Goal: Navigation & Orientation: Find specific page/section

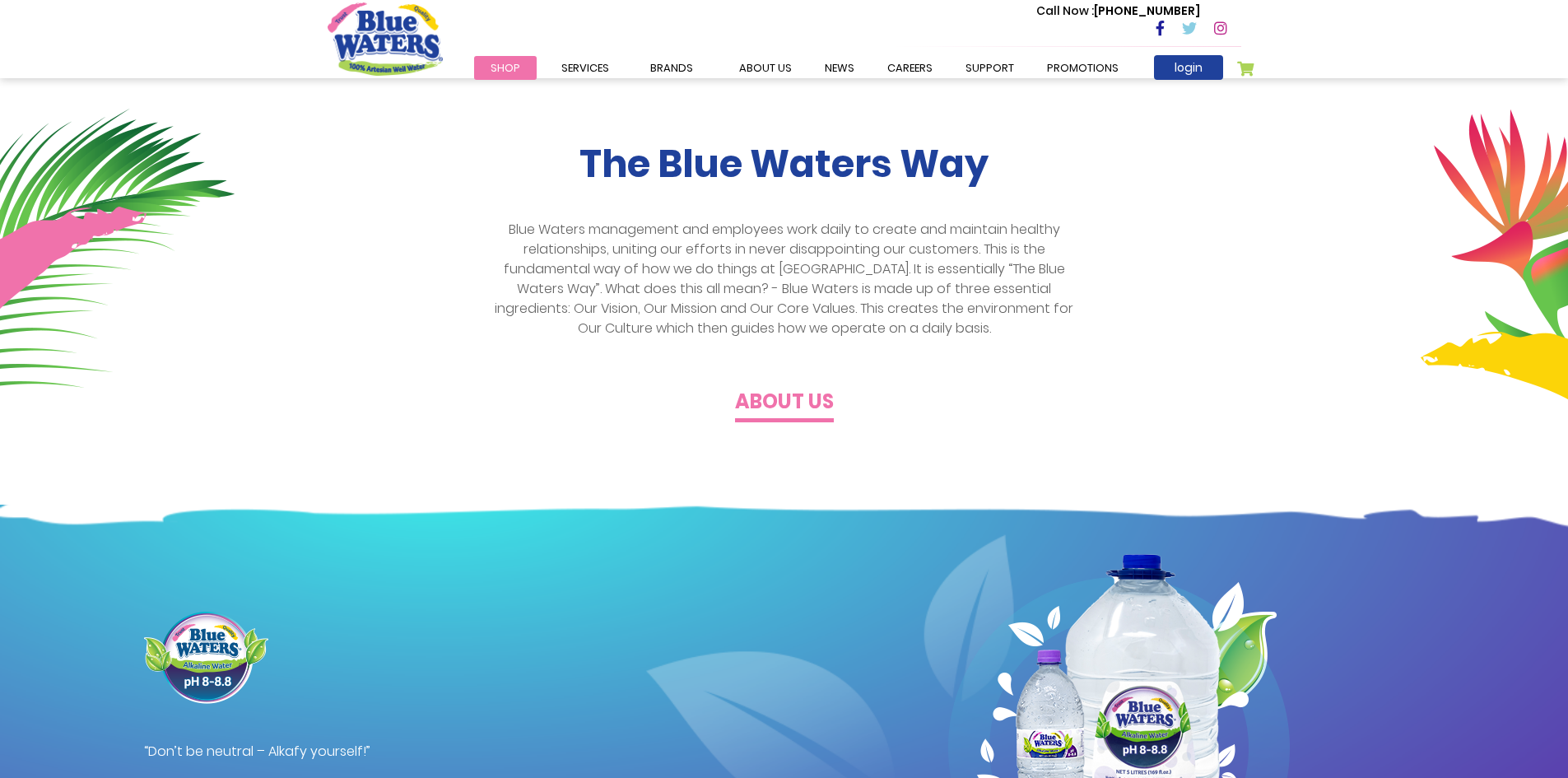
scroll to position [494, 0]
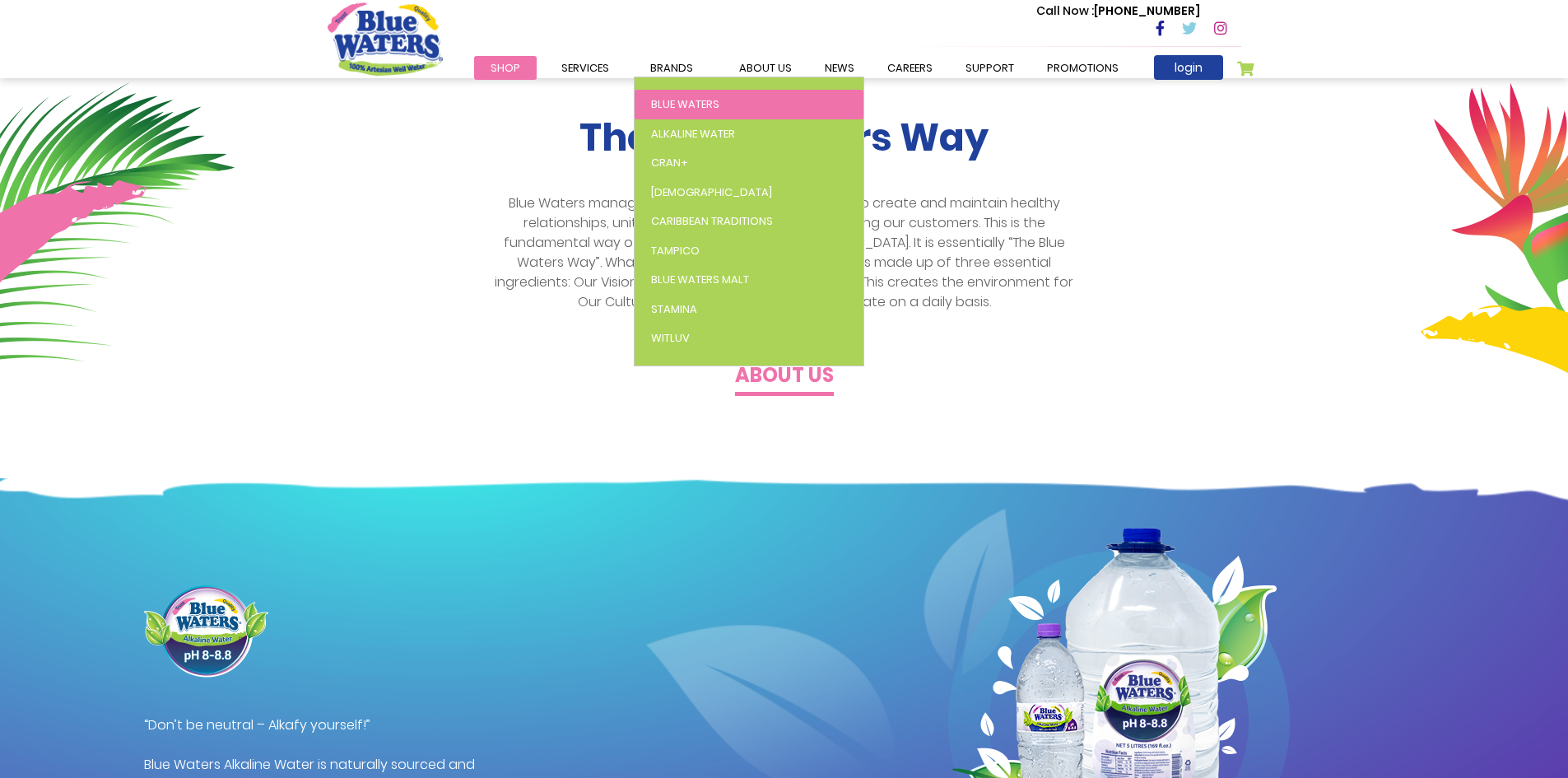
click at [678, 100] on span "Blue Waters" at bounding box center [684, 104] width 68 height 15
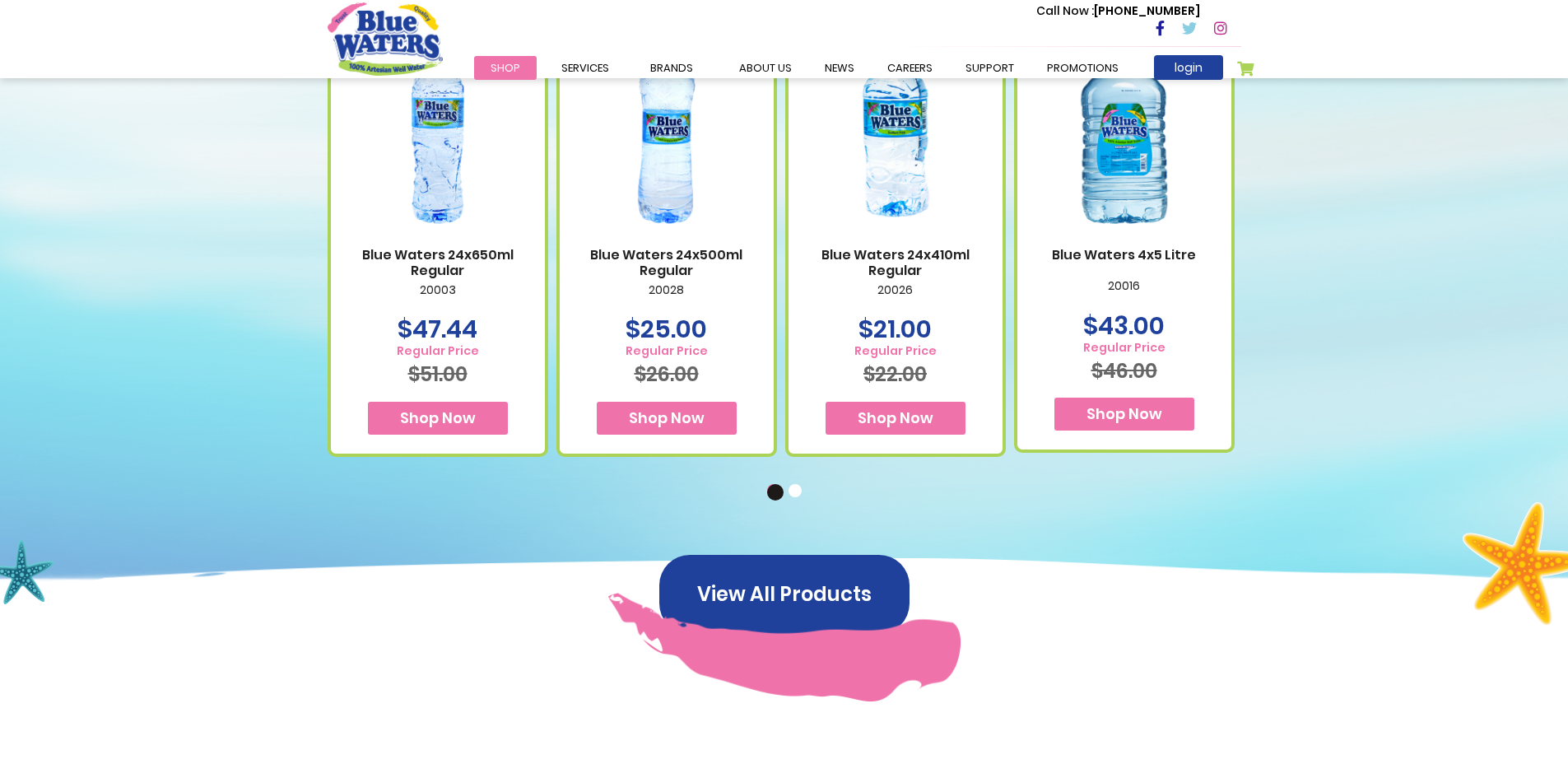
scroll to position [1070, 0]
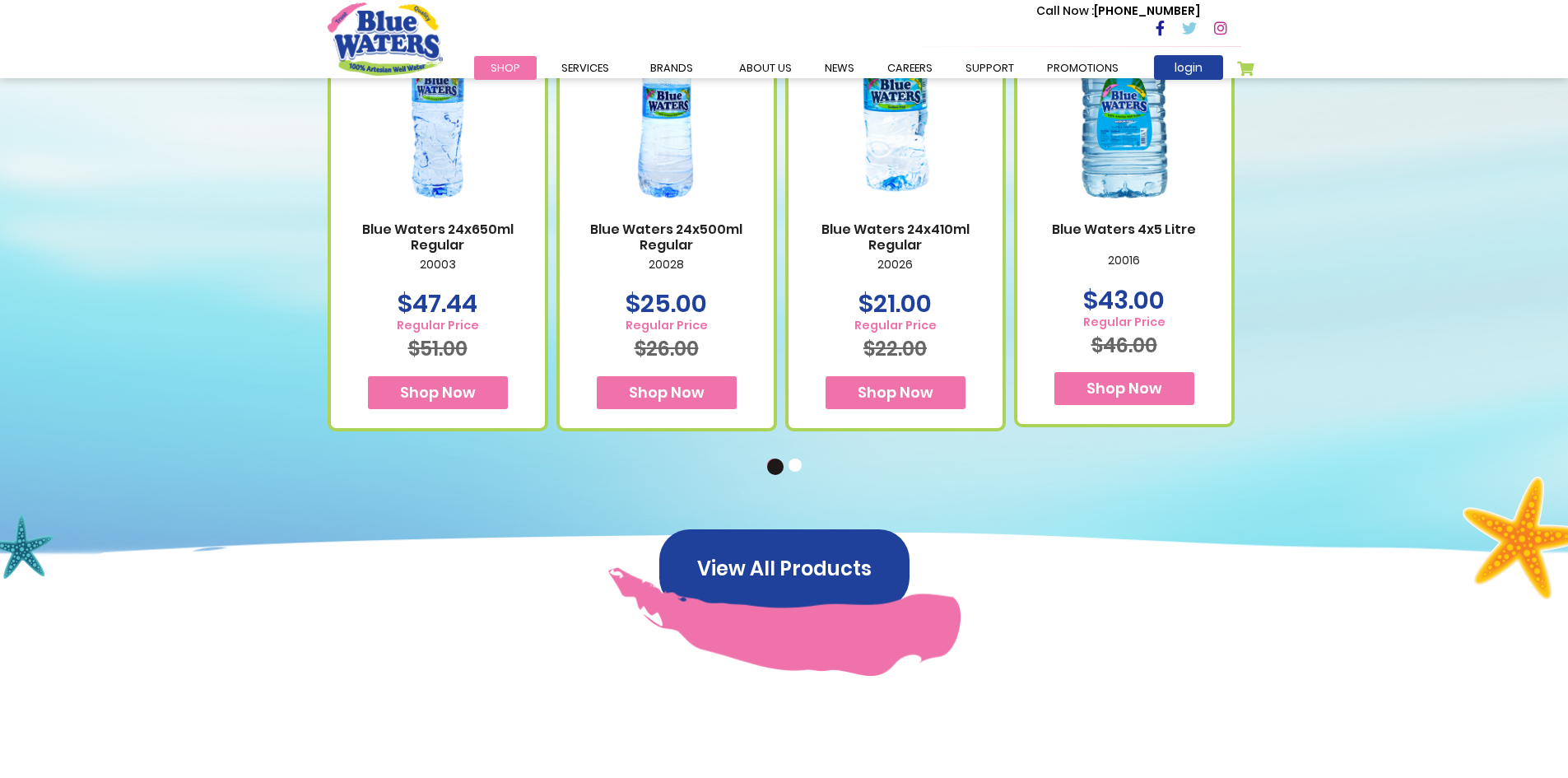
click at [792, 468] on button "2" at bounding box center [796, 467] width 16 height 16
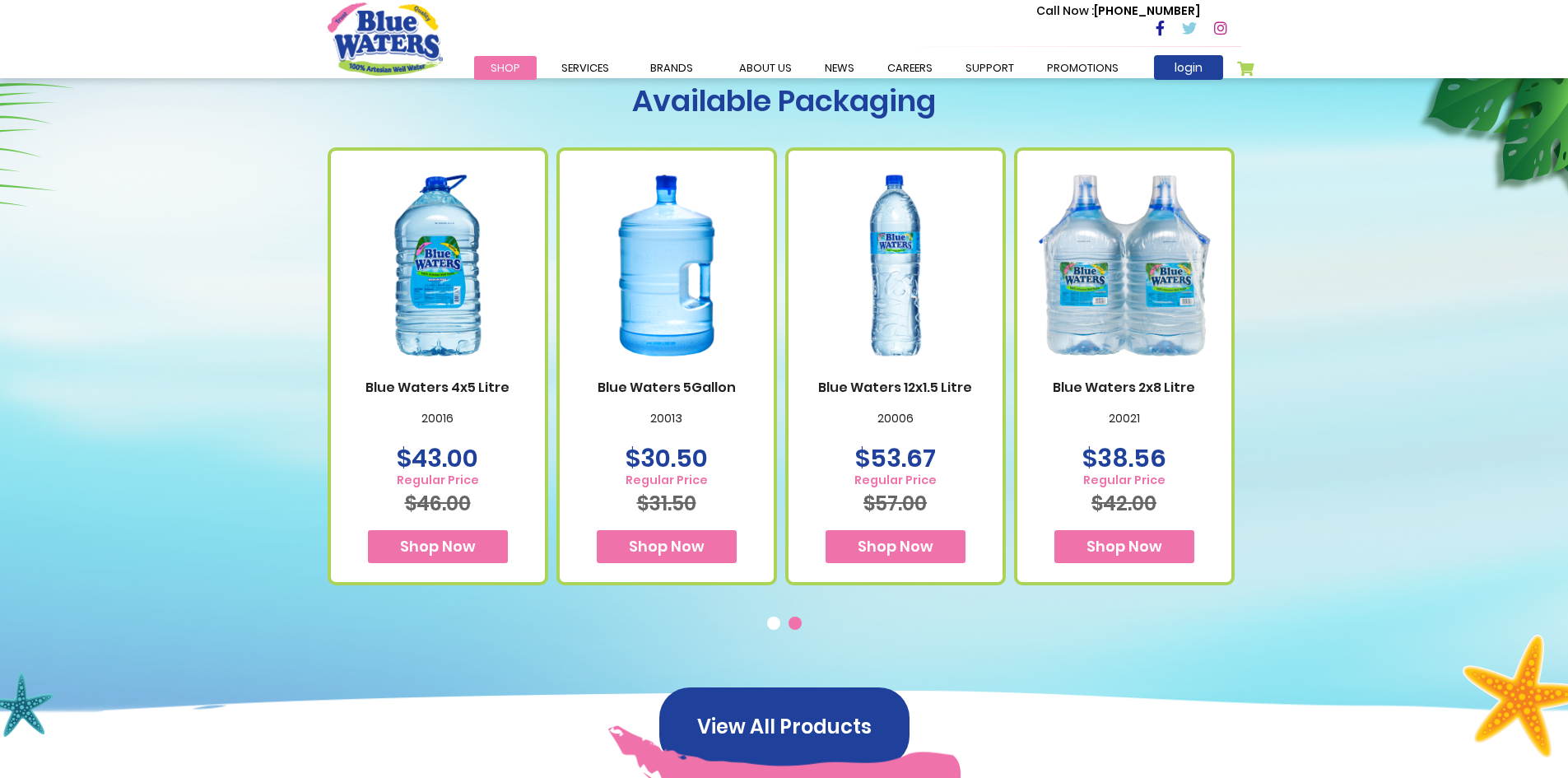
scroll to position [905, 0]
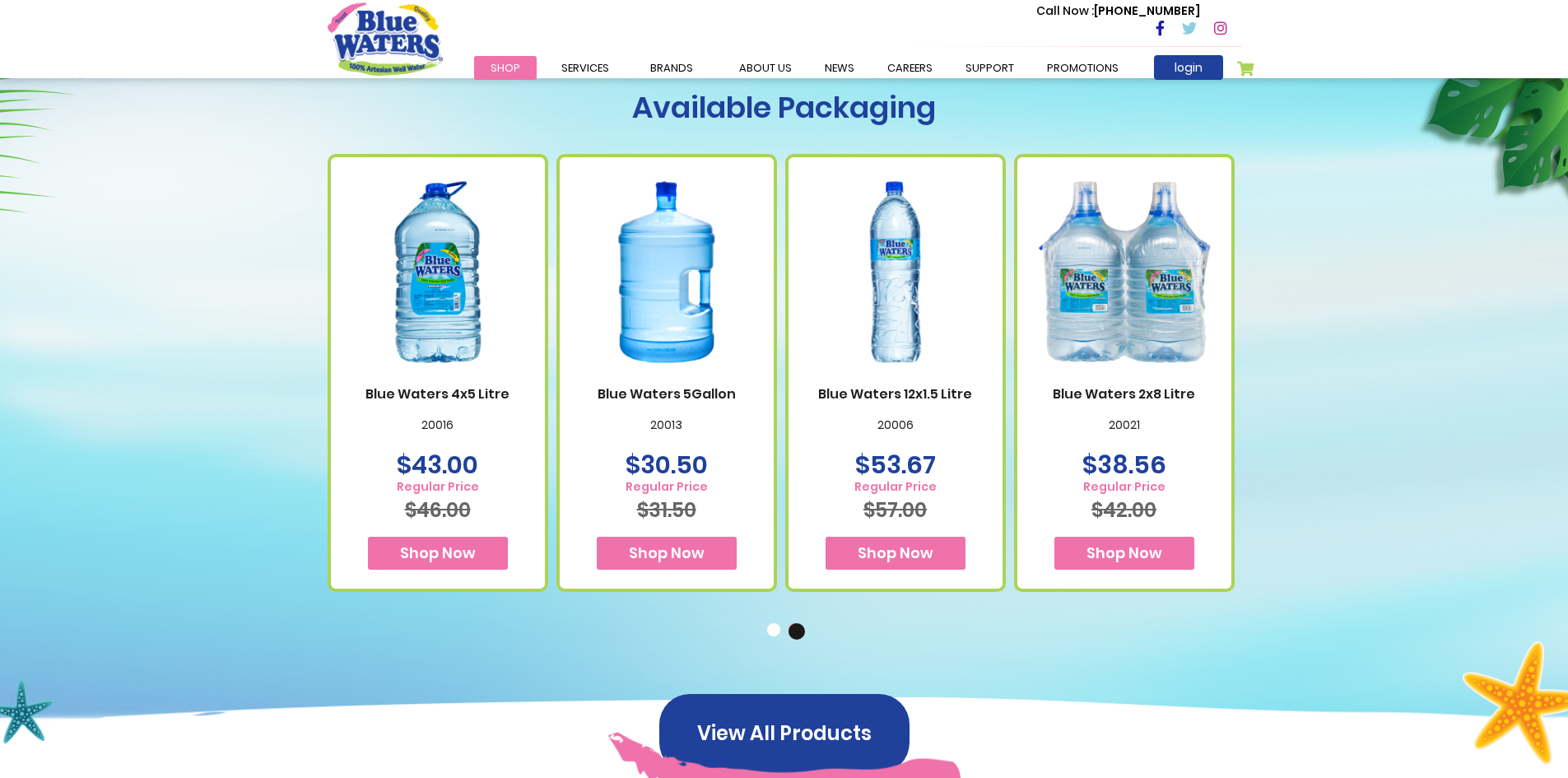
click at [764, 624] on ul "1 2" at bounding box center [784, 629] width 914 height 17
click at [775, 630] on button "1" at bounding box center [775, 631] width 16 height 16
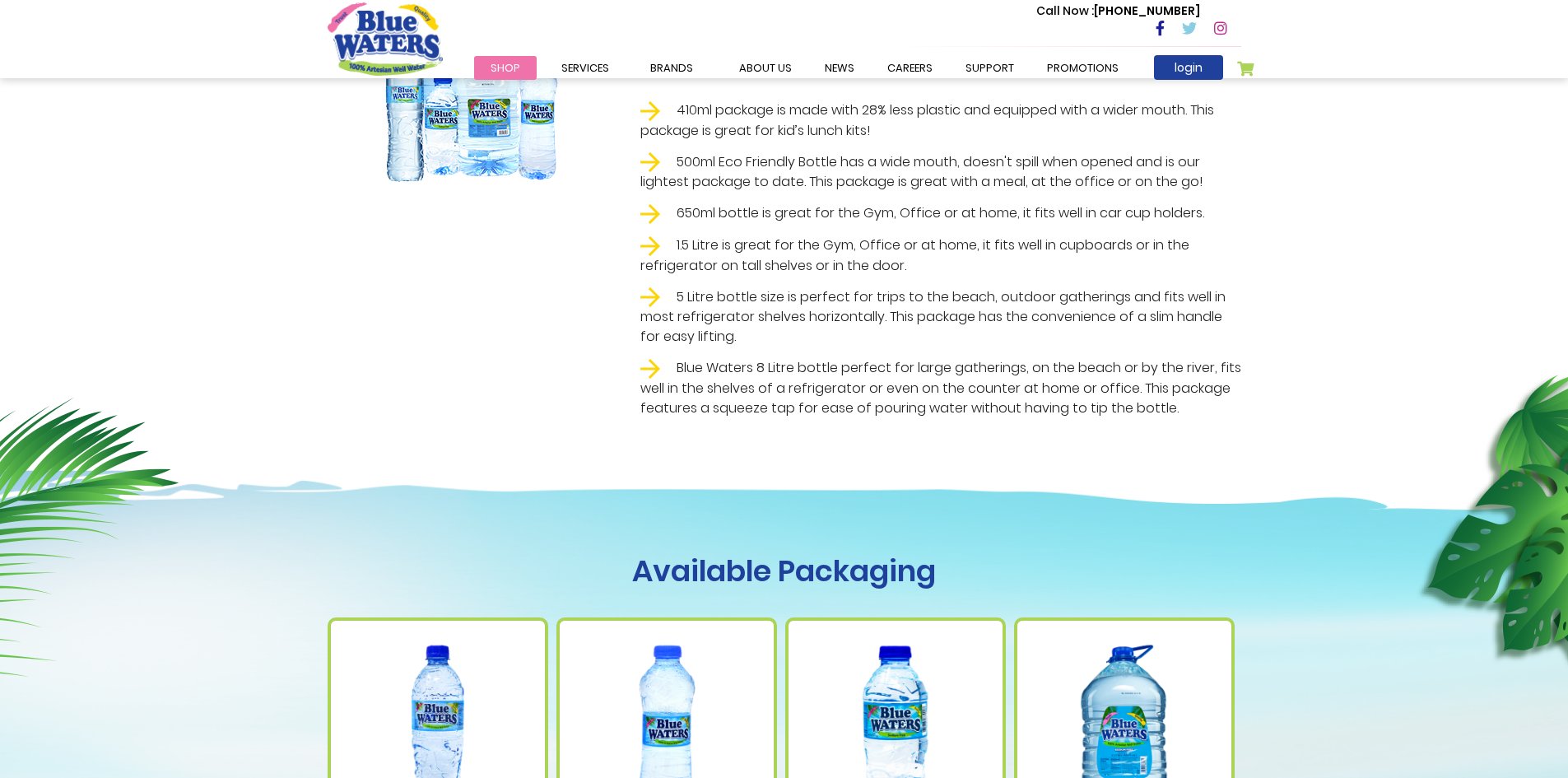
scroll to position [411, 0]
